Goal: Navigation & Orientation: Go to known website

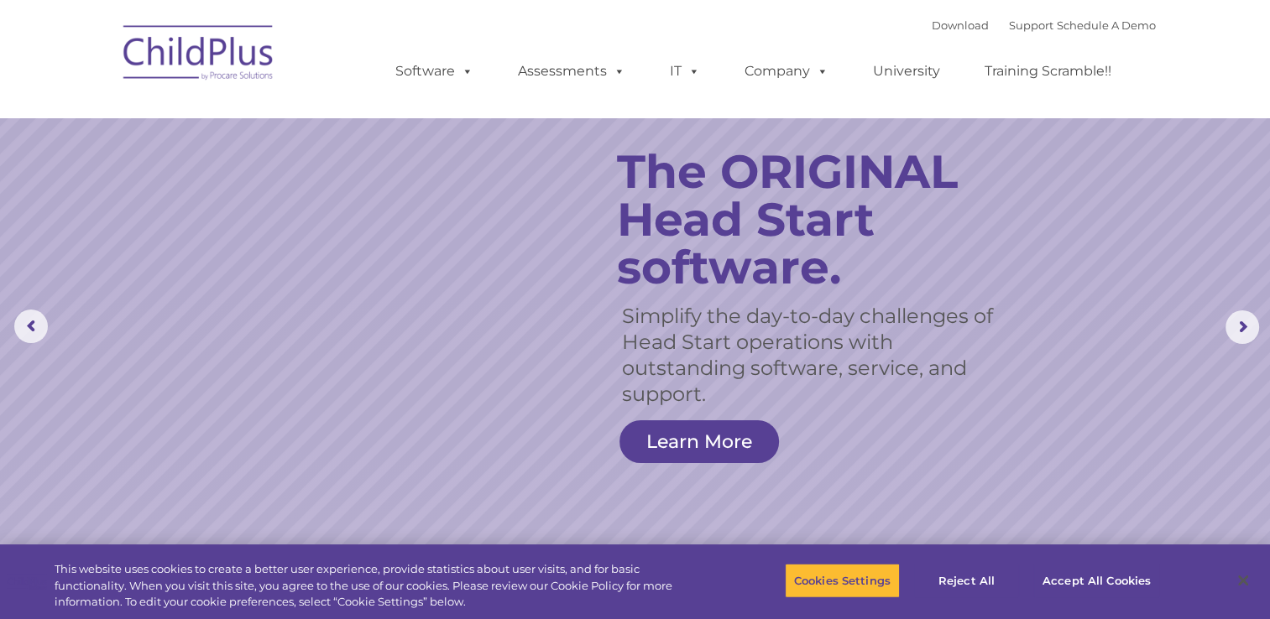
select select "MEDIUM"
click at [182, 50] on img at bounding box center [199, 55] width 168 height 84
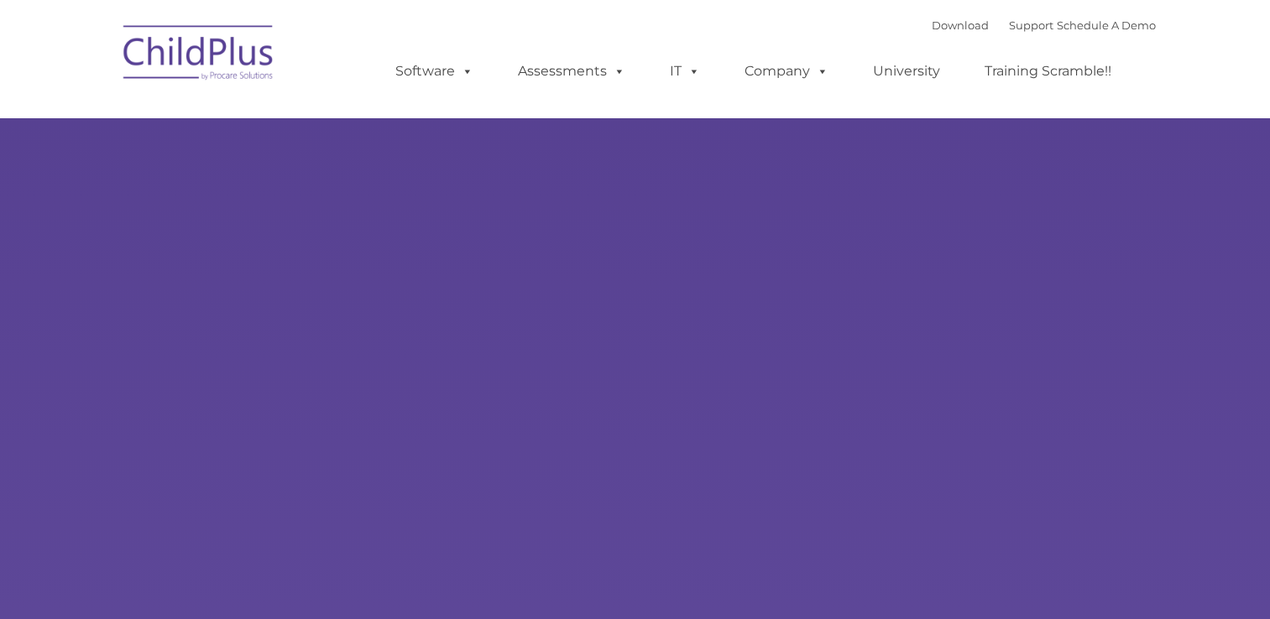
type input ""
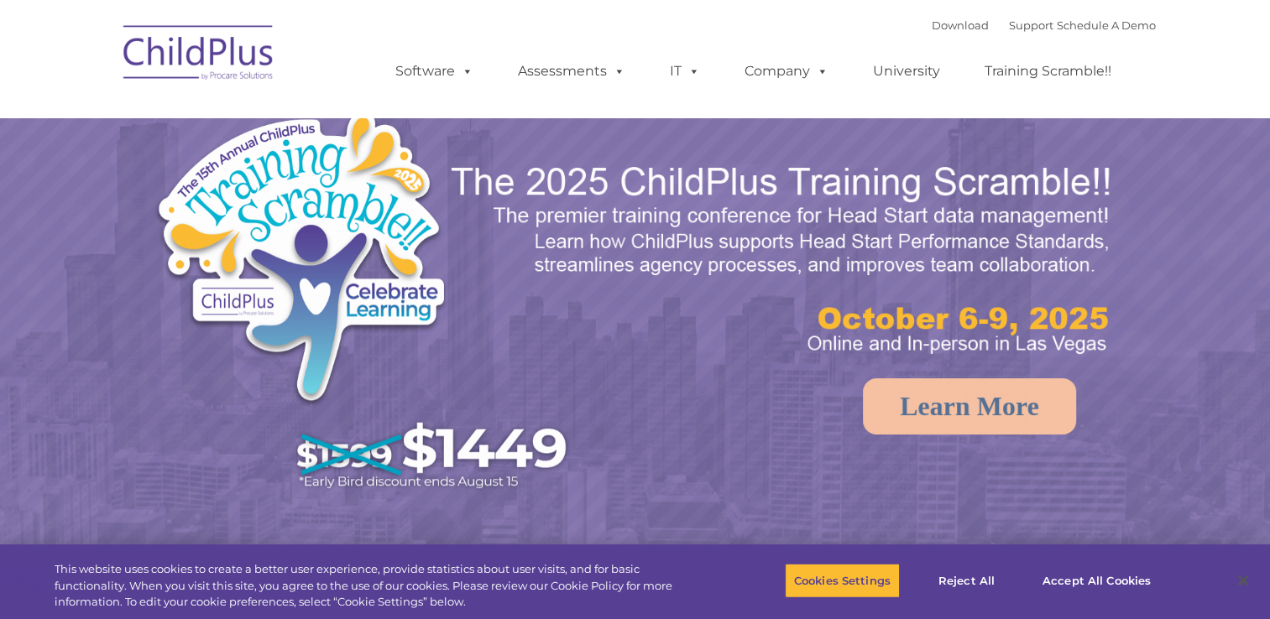
select select "MEDIUM"
